Goal: Complete application form: Complete application form

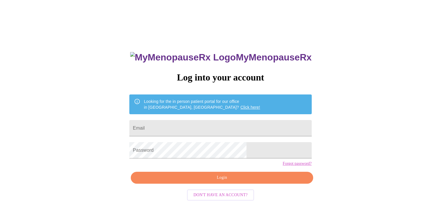
type input "[PERSON_NAME][EMAIL_ADDRESS][DOMAIN_NAME]"
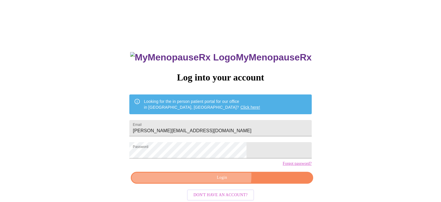
click at [223, 181] on span "Login" at bounding box center [222, 177] width 169 height 7
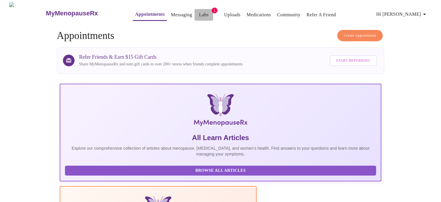
click at [197, 12] on span "Labs" at bounding box center [204, 15] width 14 height 8
click at [199, 12] on link "Labs" at bounding box center [204, 15] width 10 height 8
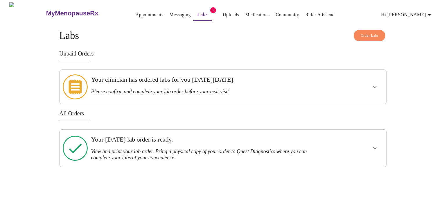
click at [374, 83] on icon "show more" at bounding box center [374, 86] width 7 height 7
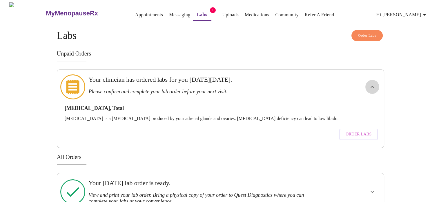
click at [374, 83] on icon "show more" at bounding box center [372, 86] width 7 height 7
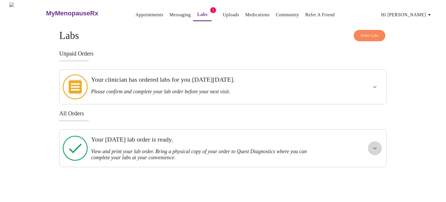
click at [373, 144] on icon "show more" at bounding box center [374, 147] width 7 height 7
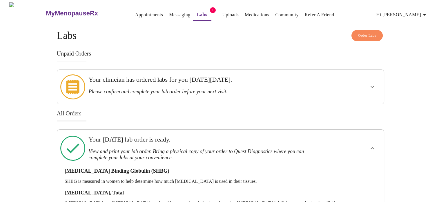
click at [373, 144] on icon "show more" at bounding box center [372, 147] width 7 height 7
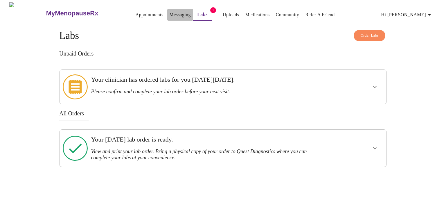
click at [169, 11] on link "Messaging" at bounding box center [179, 15] width 21 height 8
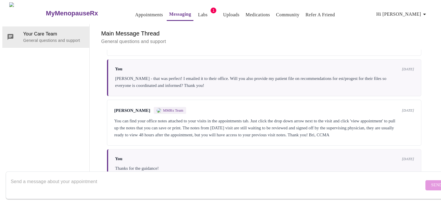
scroll to position [204, 0]
click at [135, 12] on link "Appointments" at bounding box center [149, 15] width 28 height 8
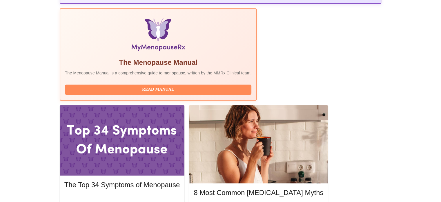
scroll to position [178, 0]
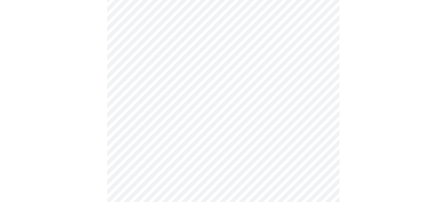
scroll to position [71, 0]
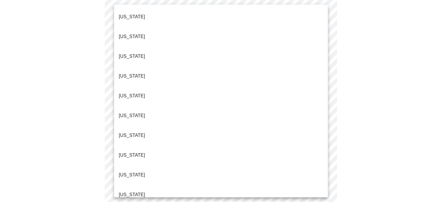
click at [158, 55] on body "MyMenopauseRx Appointments Messaging Labs 1 Uploads Medications Community Refer…" at bounding box center [222, 196] width 441 height 529
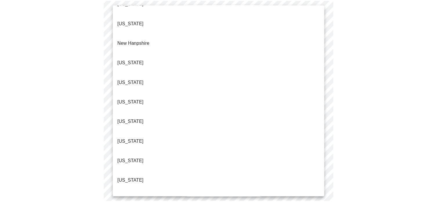
scroll to position [528, 0]
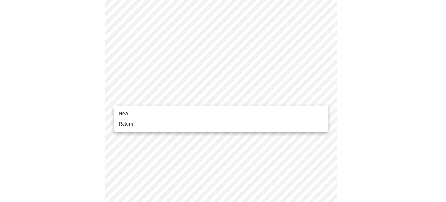
click at [147, 99] on body "MyMenopauseRx Appointments Messaging Labs 1 Uploads Medications Community Refer…" at bounding box center [222, 195] width 441 height 526
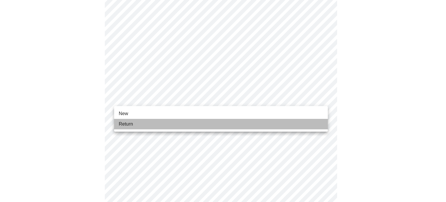
click at [136, 124] on li "Return" at bounding box center [221, 124] width 214 height 10
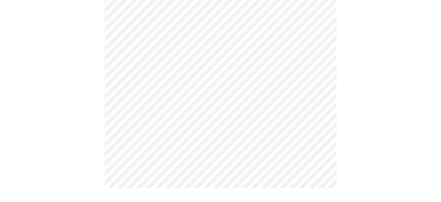
scroll to position [0, 0]
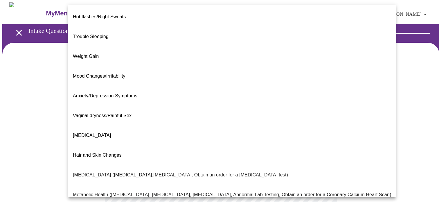
click at [138, 119] on body "MyMenopauseRx Appointments Messaging Labs 1 Uploads Medications Community Refer…" at bounding box center [222, 176] width 441 height 348
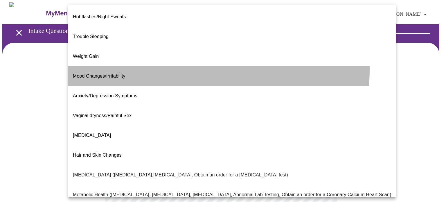
click at [122, 73] on span "Mood Changes/Irritability" at bounding box center [99, 75] width 53 height 5
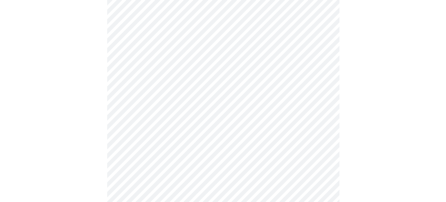
scroll to position [89, 0]
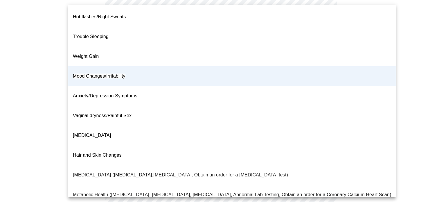
click at [184, 35] on body "MyMenopauseRx Appointments Messaging Labs 1 Uploads Medications Community Refer…" at bounding box center [222, 85] width 441 height 345
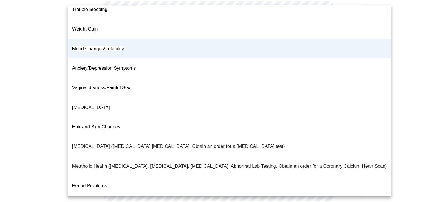
scroll to position [28, 0]
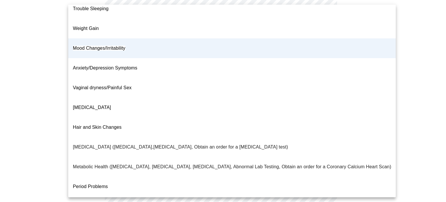
click at [49, 80] on div at bounding box center [223, 101] width 446 height 202
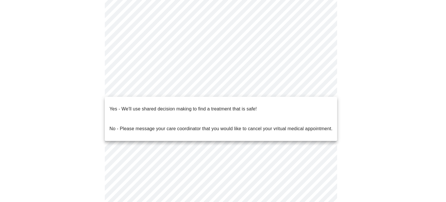
click at [144, 91] on body "MyMenopauseRx Appointments Messaging Labs 1 Uploads Medications Community Refer…" at bounding box center [222, 85] width 441 height 345
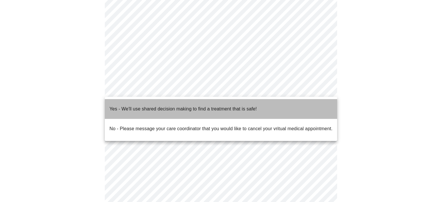
click at [144, 105] on p "Yes - We'll use shared decision making to find a treatment that is safe!" at bounding box center [182, 108] width 147 height 7
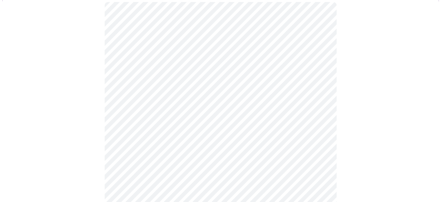
scroll to position [53, 0]
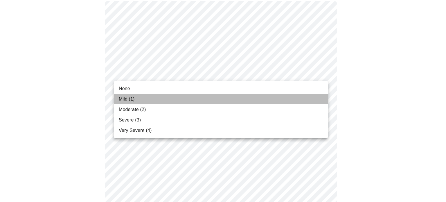
click at [149, 95] on li "Mild (1)" at bounding box center [221, 99] width 214 height 10
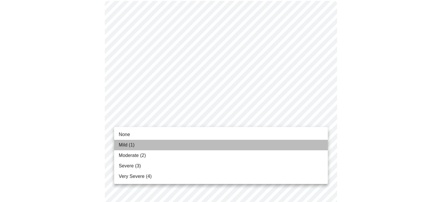
click at [135, 144] on li "Mild (1)" at bounding box center [221, 145] width 214 height 10
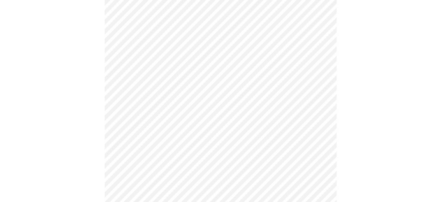
scroll to position [109, 0]
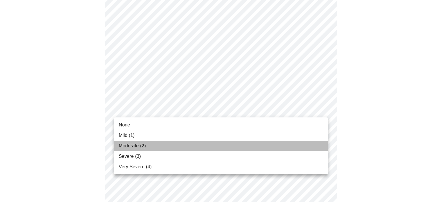
click at [126, 147] on span "Moderate (2)" at bounding box center [132, 145] width 27 height 7
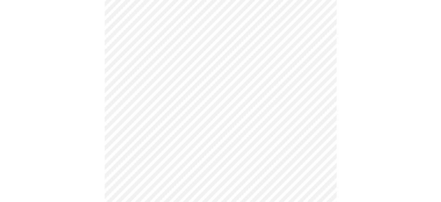
scroll to position [151, 0]
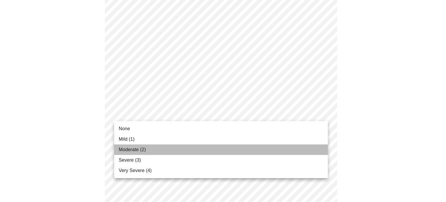
click at [124, 146] on span "Moderate (2)" at bounding box center [132, 149] width 27 height 7
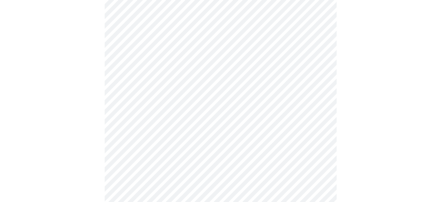
scroll to position [205, 0]
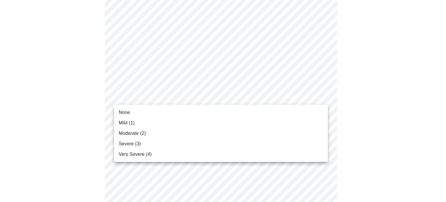
click at [127, 97] on body "MyMenopauseRx Appointments Messaging Labs 1 Uploads Medications Community Refer…" at bounding box center [222, 166] width 441 height 739
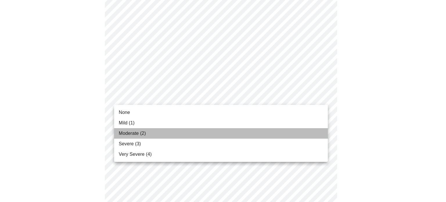
click at [124, 131] on span "Moderate (2)" at bounding box center [132, 133] width 27 height 7
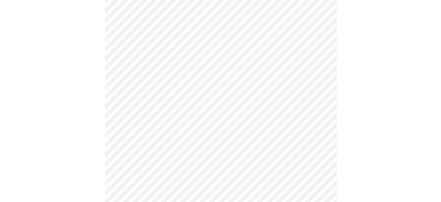
scroll to position [212, 0]
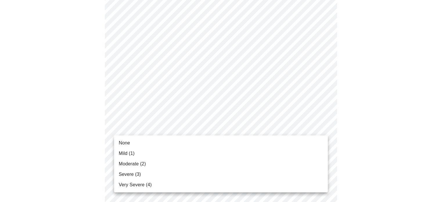
click at [124, 127] on body "MyMenopauseRx Appointments Messaging Labs 1 Uploads Medications Community Refer…" at bounding box center [222, 155] width 441 height 731
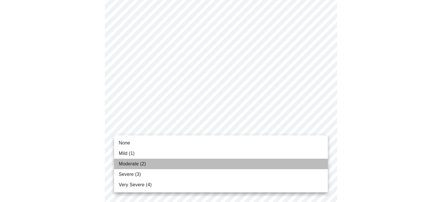
click at [124, 162] on span "Moderate (2)" at bounding box center [132, 163] width 27 height 7
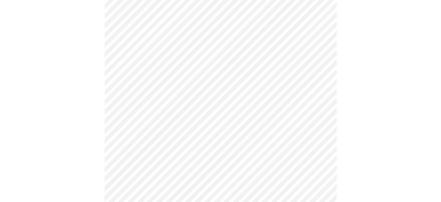
scroll to position [300, 0]
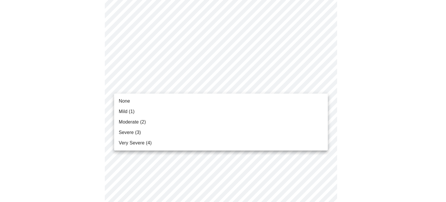
click at [128, 82] on body "MyMenopauseRx Appointments Messaging Labs 1 Uploads Medications Community Refer…" at bounding box center [222, 64] width 441 height 723
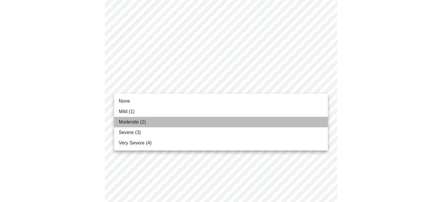
click at [124, 121] on span "Moderate (2)" at bounding box center [132, 121] width 27 height 7
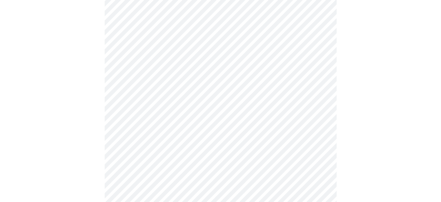
scroll to position [344, 0]
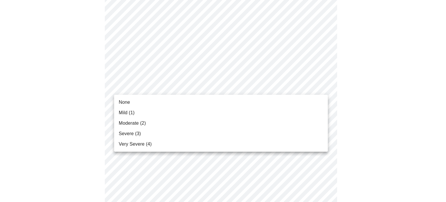
click at [127, 86] on body "MyMenopauseRx Appointments Messaging Labs 1 Uploads Medications Community Refer…" at bounding box center [222, 15] width 441 height 715
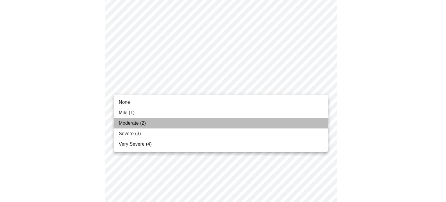
click at [127, 123] on span "Moderate (2)" at bounding box center [132, 123] width 27 height 7
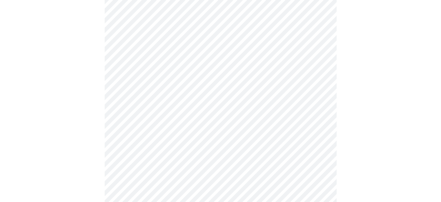
scroll to position [391, 0]
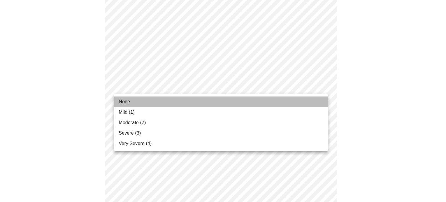
click at [121, 100] on span "None" at bounding box center [124, 101] width 11 height 7
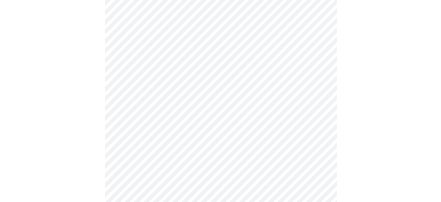
scroll to position [437, 0]
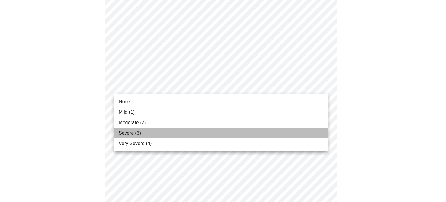
click at [124, 131] on span "Severe (3)" at bounding box center [130, 132] width 22 height 7
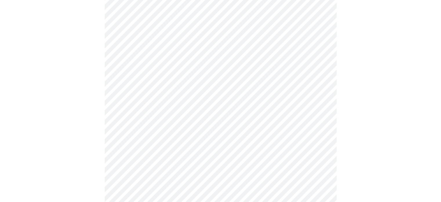
scroll to position [473, 0]
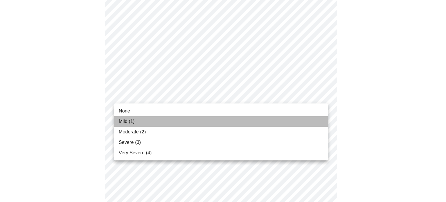
click at [124, 122] on span "Mild (1)" at bounding box center [127, 121] width 16 height 7
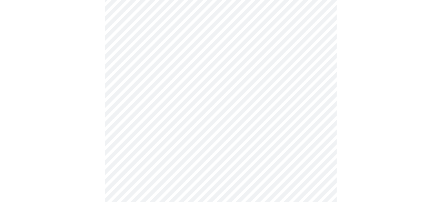
scroll to position [253, 0]
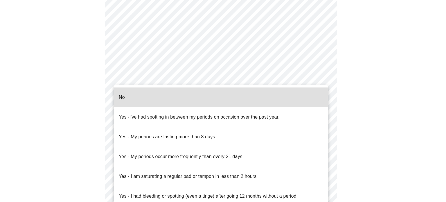
click at [124, 79] on body "MyMenopauseRx Appointments Messaging Labs 1 Uploads Medications Community Refer…" at bounding box center [222, 24] width 441 height 549
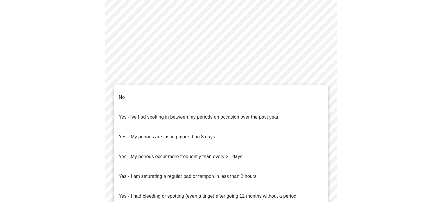
click at [124, 79] on div at bounding box center [223, 101] width 446 height 202
click at [127, 81] on body "MyMenopauseRx Appointments Messaging Labs 1 Uploads Medications Community Refer…" at bounding box center [222, 24] width 441 height 549
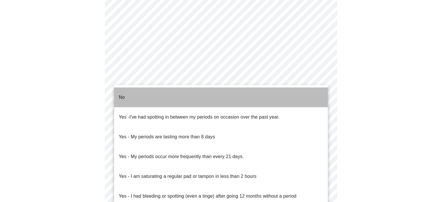
click at [122, 94] on p "No" at bounding box center [122, 97] width 6 height 7
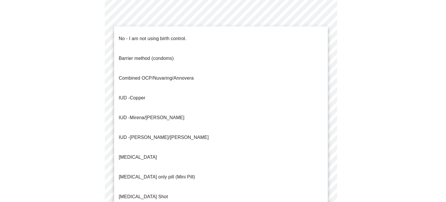
click at [125, 118] on body "MyMenopauseRx Appointments Messaging Labs 1 Uploads Medications Community Refer…" at bounding box center [222, 22] width 441 height 545
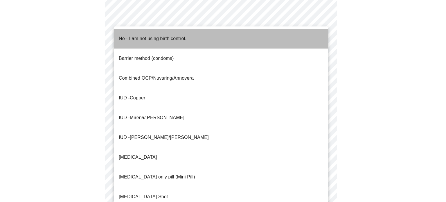
click at [136, 36] on p "No - I am not using birth control." at bounding box center [153, 38] width 68 height 7
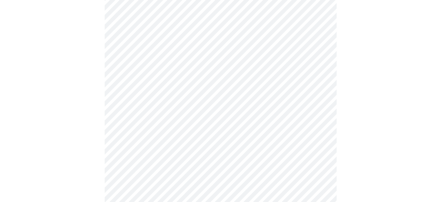
scroll to position [317, 0]
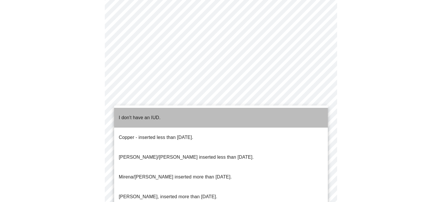
click at [125, 114] on p "I don't have an IUD." at bounding box center [140, 117] width 42 height 7
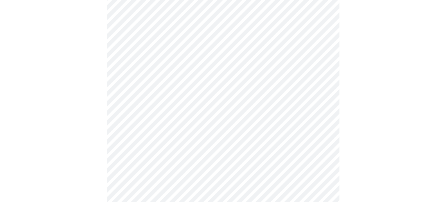
scroll to position [337, 0]
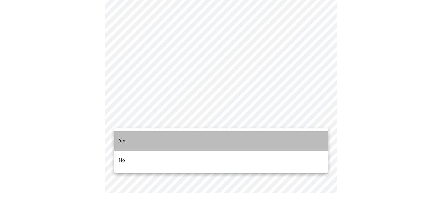
click at [125, 137] on p "Yes" at bounding box center [123, 140] width 8 height 7
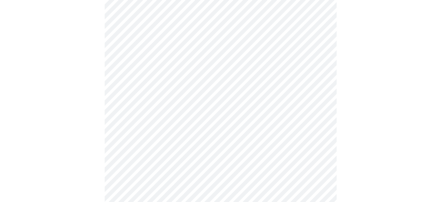
scroll to position [1544, 0]
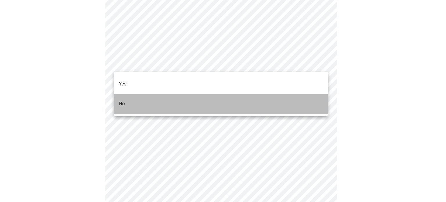
click at [122, 100] on p "No" at bounding box center [122, 103] width 6 height 7
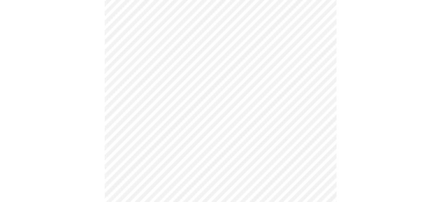
scroll to position [268, 0]
